Goal: Task Accomplishment & Management: Manage account settings

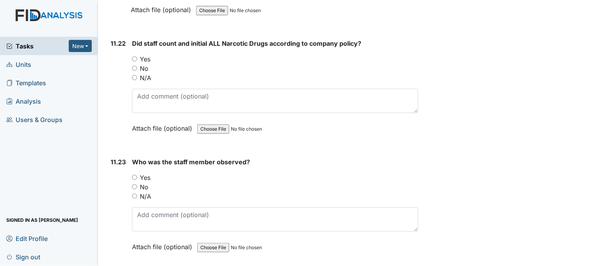
scroll to position [11486, 0]
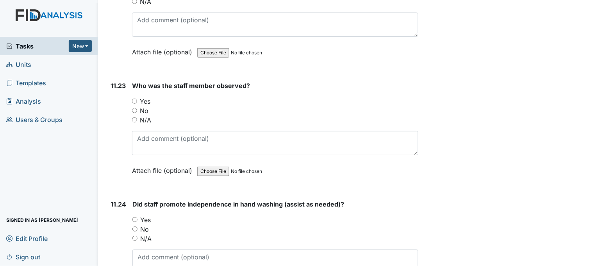
click at [18, 45] on span "Tasks" at bounding box center [37, 45] width 63 height 9
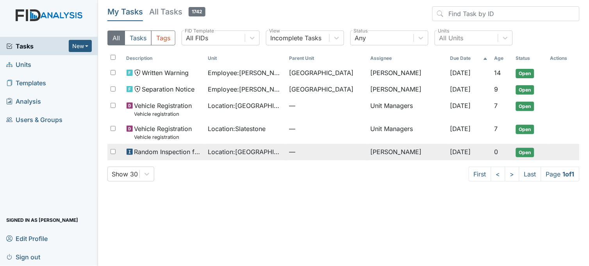
click at [286, 151] on td "—" at bounding box center [326, 152] width 81 height 16
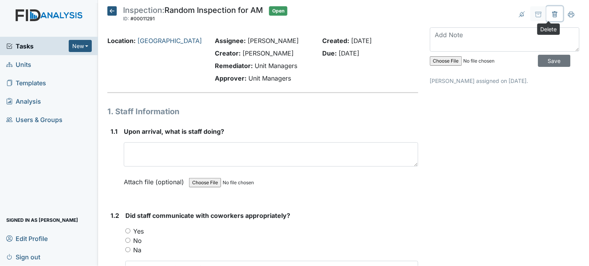
click at [552, 12] on icon at bounding box center [555, 14] width 6 height 6
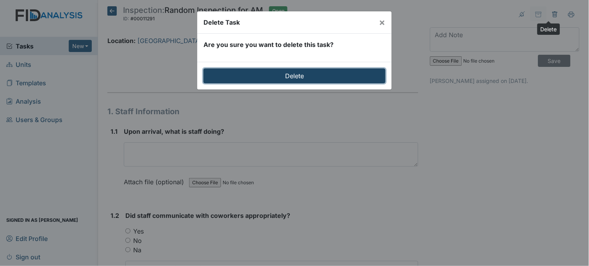
click at [308, 70] on input "Delete" at bounding box center [295, 75] width 182 height 15
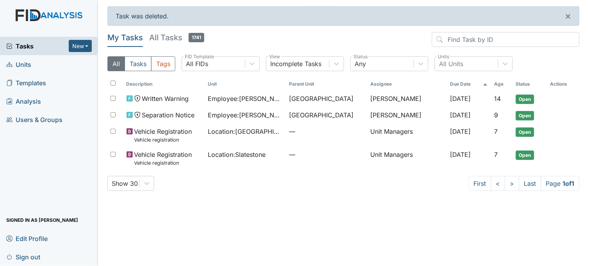
click at [29, 45] on span "Tasks" at bounding box center [37, 45] width 63 height 9
